Goal: Task Accomplishment & Management: Use online tool/utility

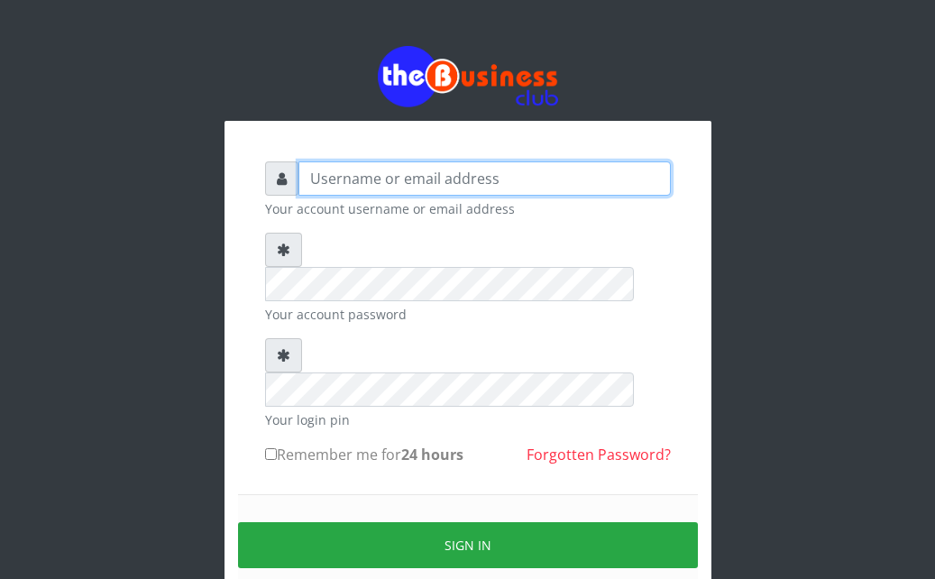
type input "Ahmed2222"
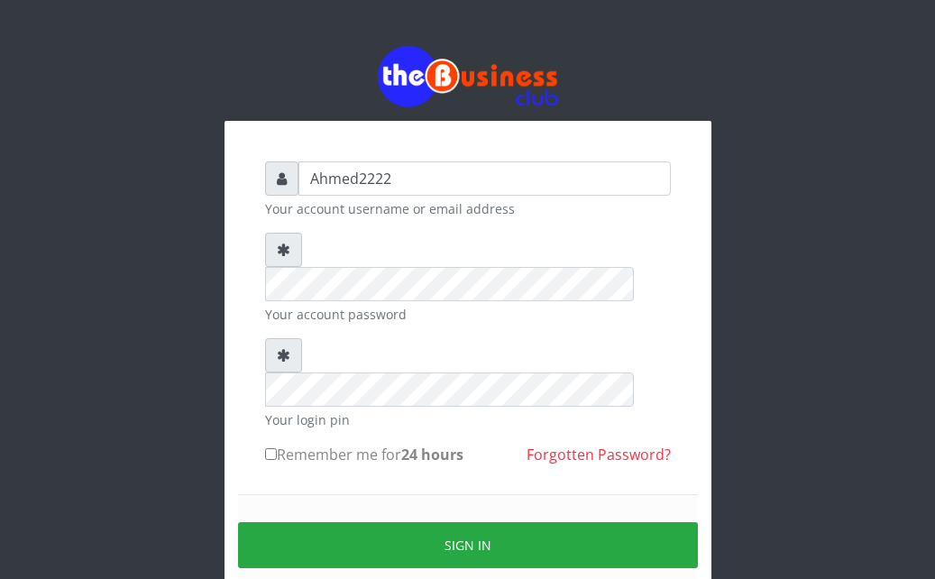
click at [262, 410] on div "Ahmed2222 Your account username or email address Your account password Your log…" at bounding box center [468, 400] width 433 height 505
click at [267, 448] on input "Remember me for 24 hours" at bounding box center [271, 454] width 12 height 12
checkbox input "true"
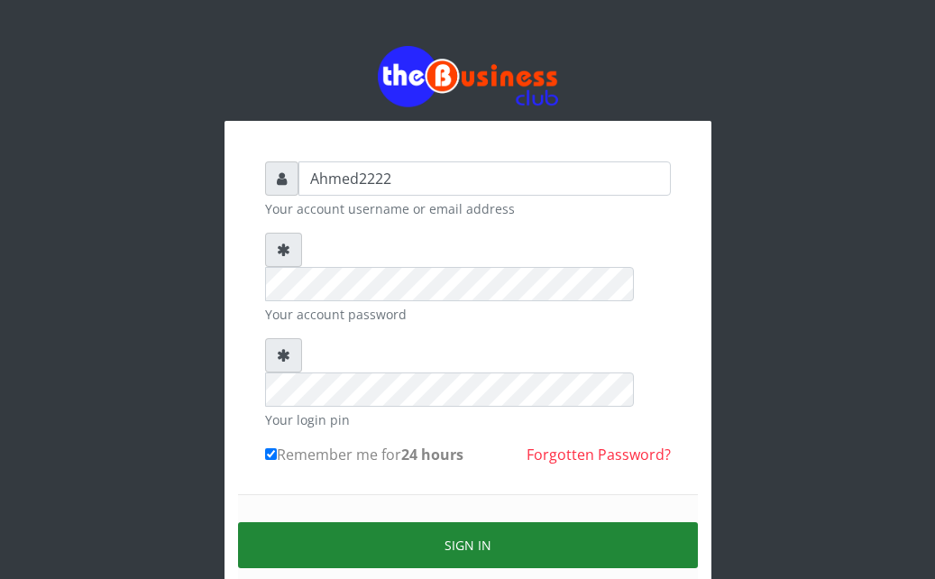
click at [366, 522] on button "Sign in" at bounding box center [468, 545] width 460 height 46
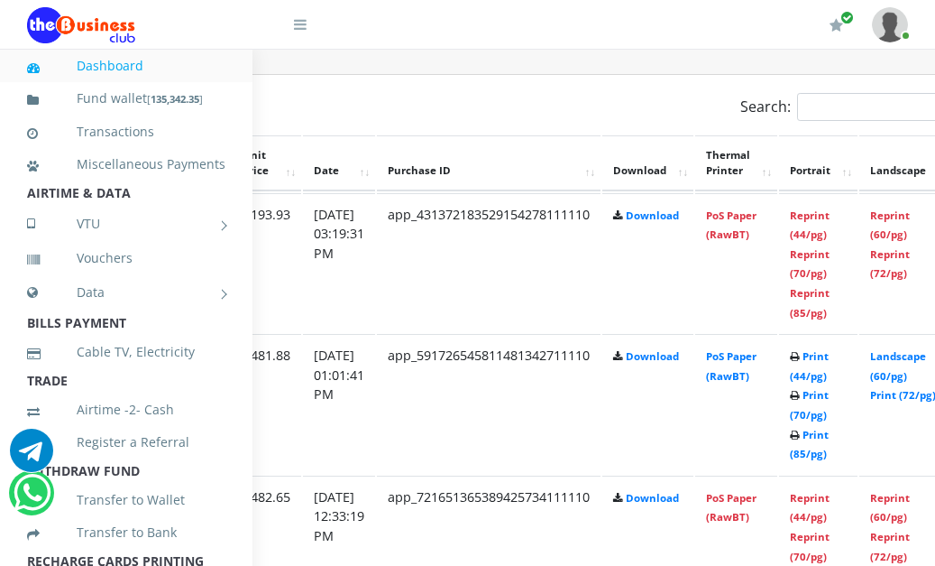
scroll to position [948, 406]
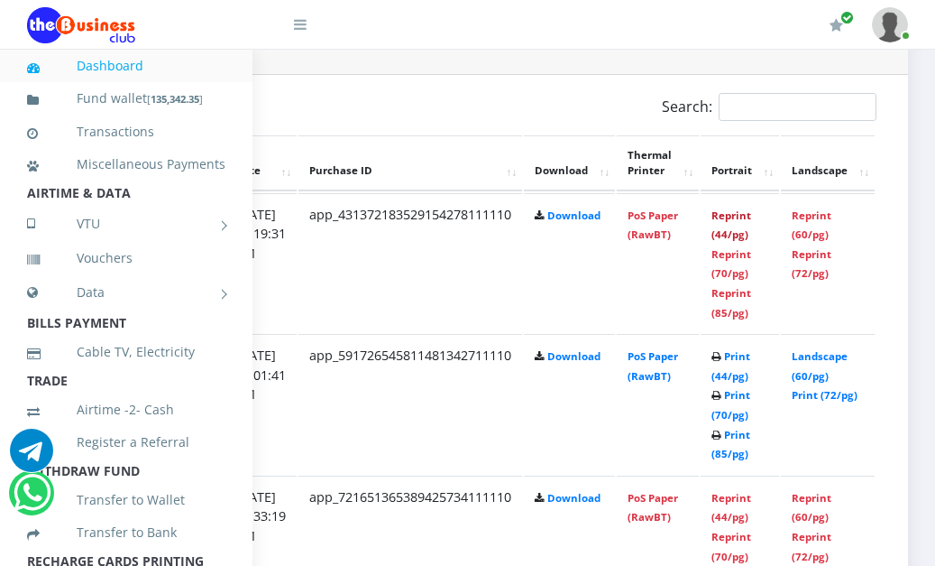
click at [734, 233] on link "Reprint (44/pg)" at bounding box center [732, 224] width 40 height 33
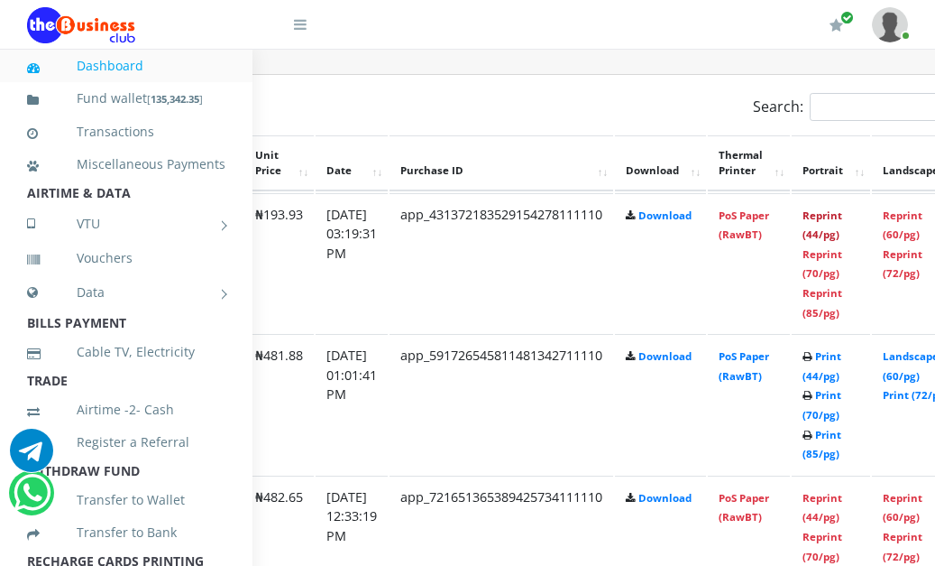
scroll to position [948, 0]
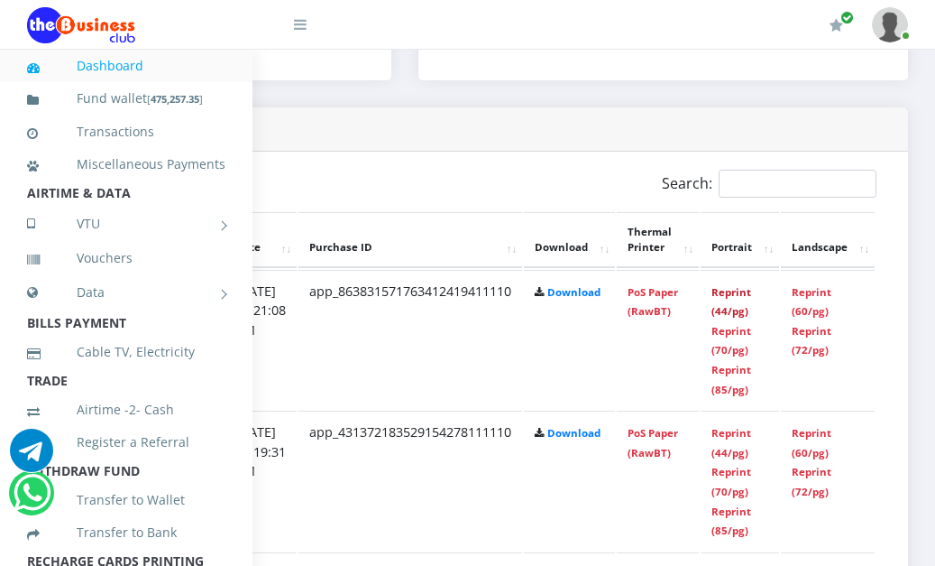
click at [738, 298] on link "Reprint (44/pg)" at bounding box center [732, 301] width 40 height 33
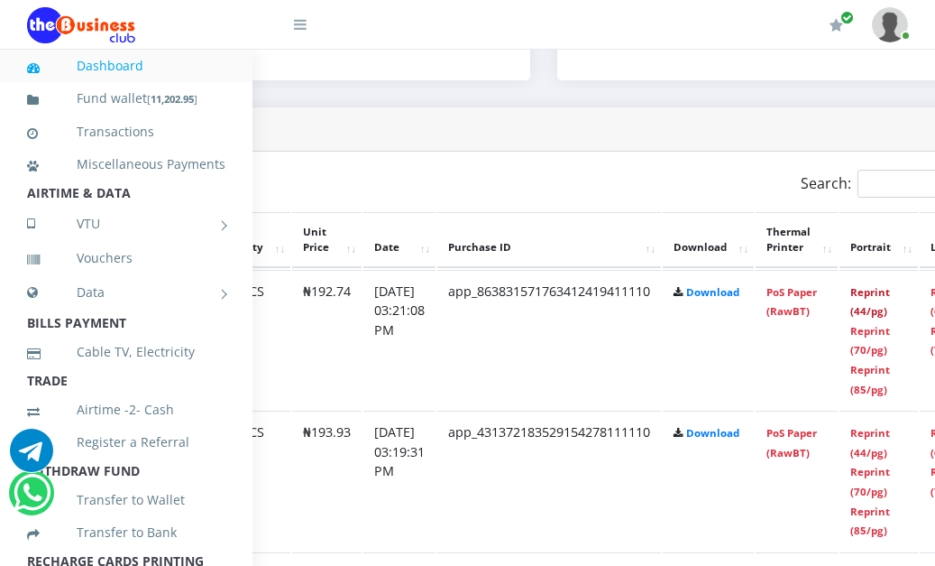
scroll to position [871, 241]
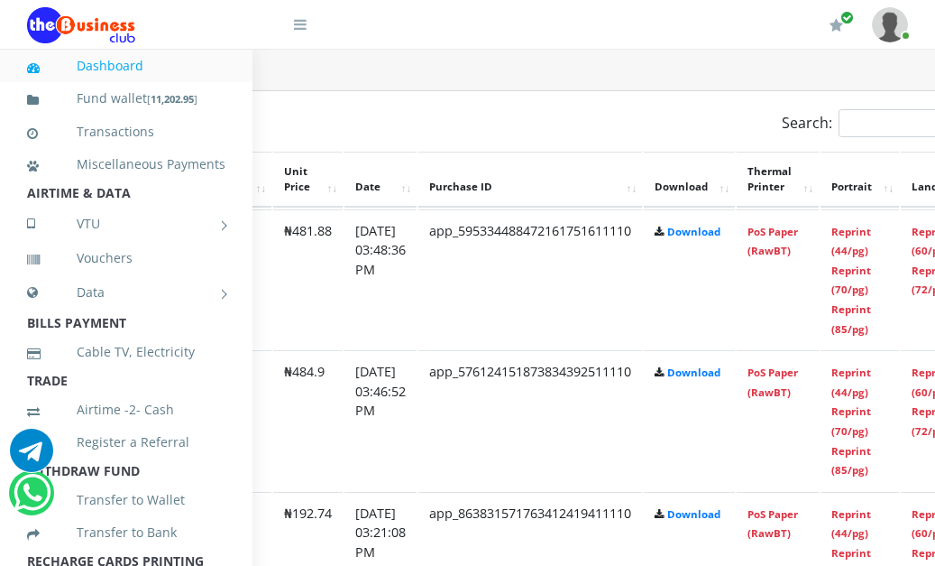
scroll to position [932, 406]
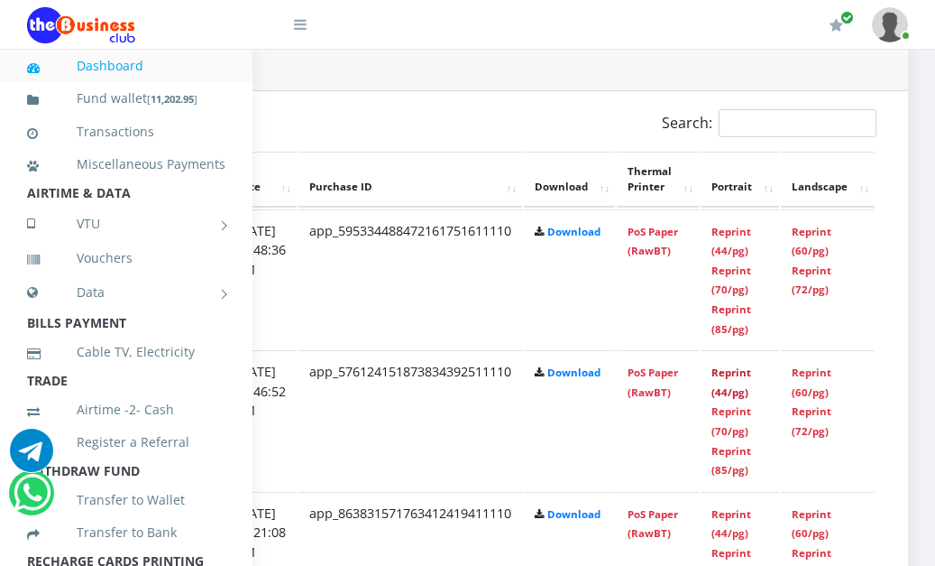
click at [732, 380] on link "Reprint (44/pg)" at bounding box center [732, 381] width 40 height 33
click at [738, 251] on link "Reprint (44/pg)" at bounding box center [732, 241] width 40 height 33
